Goal: Information Seeking & Learning: Learn about a topic

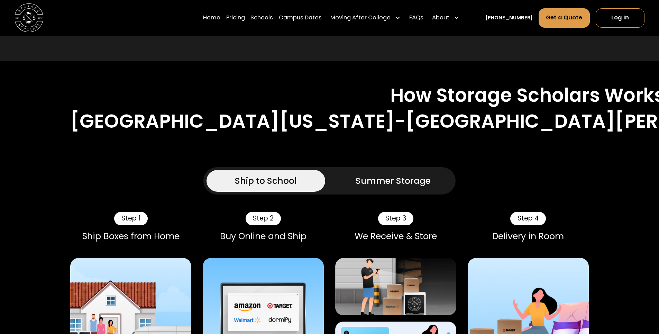
scroll to position [558, 0]
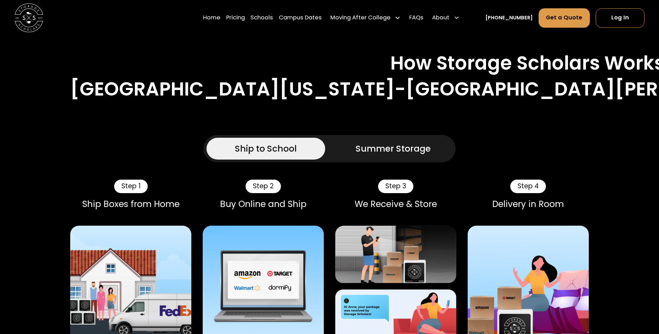
click at [363, 142] on div "Summer Storage" at bounding box center [393, 148] width 75 height 13
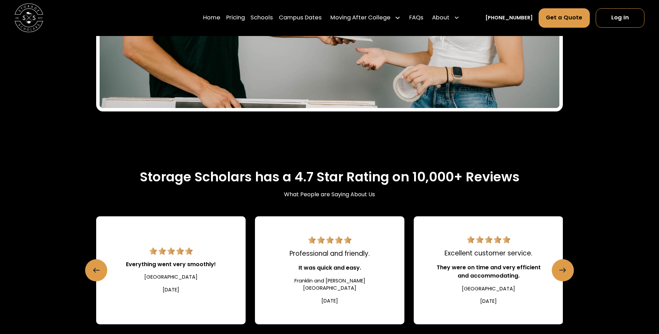
scroll to position [1259, 0]
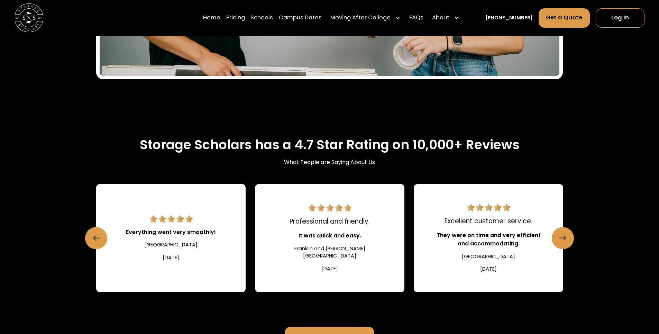
click at [658, 23] on div "Home Pricing Schools Campus Dates Moving After College Commercial Moving Post G…" at bounding box center [329, 18] width 659 height 36
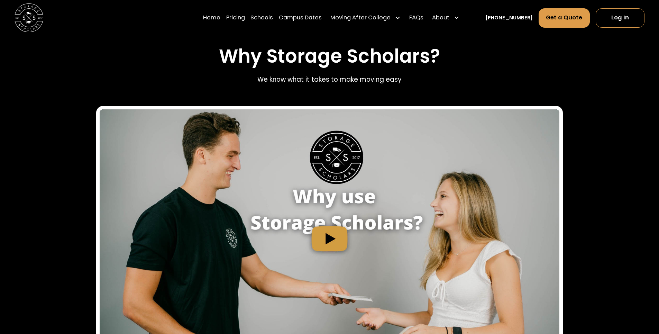
scroll to position [674, 0]
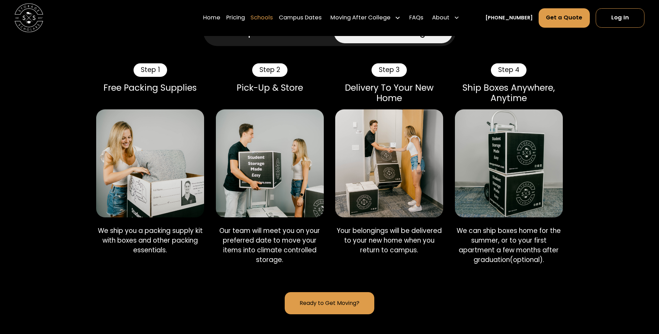
click at [273, 13] on link "Schools" at bounding box center [262, 18] width 23 height 20
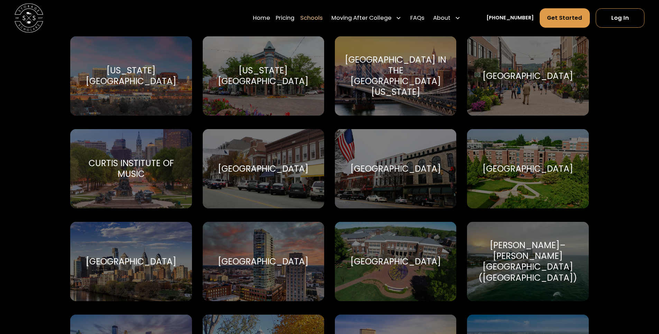
scroll to position [1010, 0]
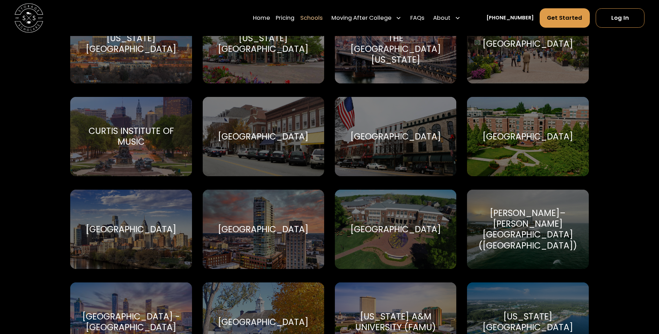
click at [546, 239] on div "[PERSON_NAME]–[PERSON_NAME][GEOGRAPHIC_DATA] ([GEOGRAPHIC_DATA])" at bounding box center [528, 229] width 104 height 43
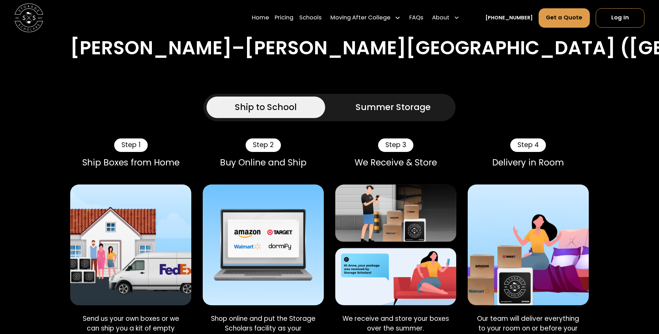
scroll to position [540, 0]
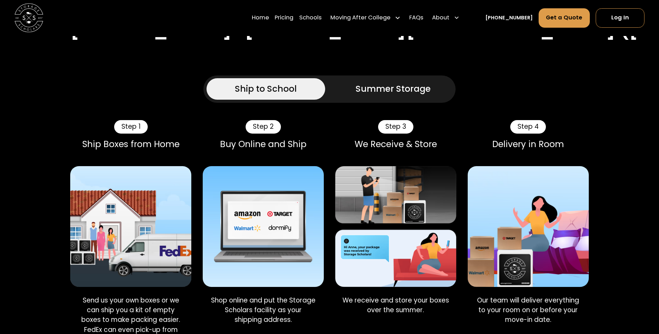
click at [394, 82] on div "Summer Storage" at bounding box center [393, 88] width 75 height 13
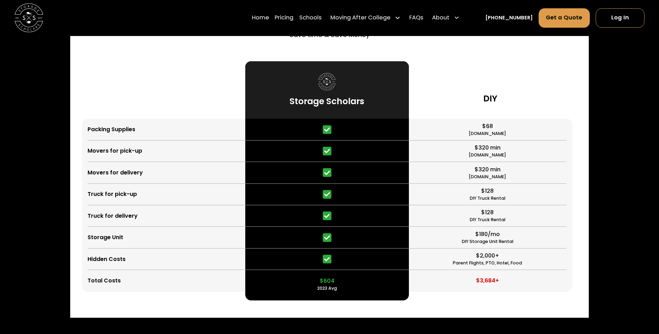
scroll to position [1850, 0]
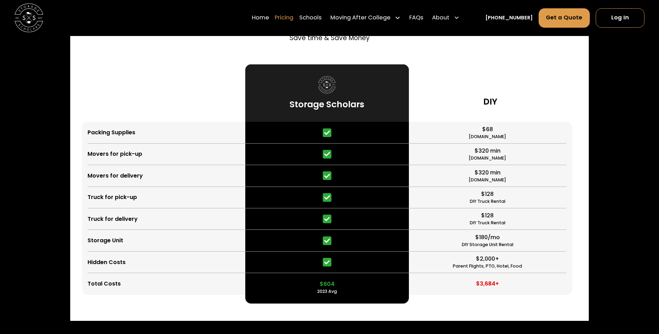
click at [294, 15] on link "Pricing" at bounding box center [284, 18] width 19 height 20
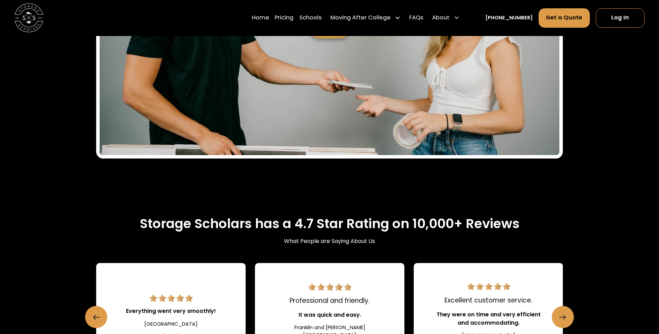
scroll to position [832, 0]
